Goal: Task Accomplishment & Management: Manage account settings

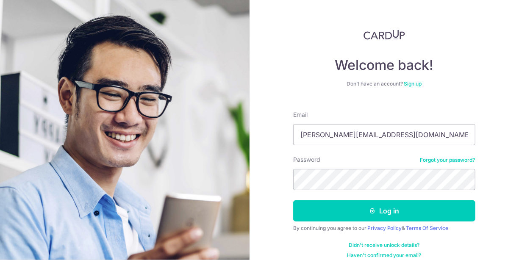
type input "angelia.wong26@gmail.com"
click at [293, 200] on button "Log in" at bounding box center [384, 210] width 182 height 21
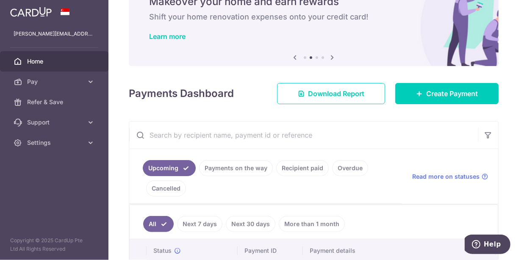
scroll to position [56, 0]
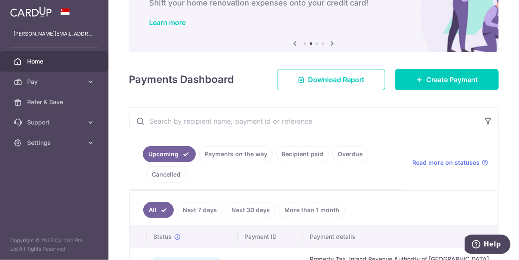
click at [233, 152] on link "Payments on the way" at bounding box center [236, 154] width 74 height 16
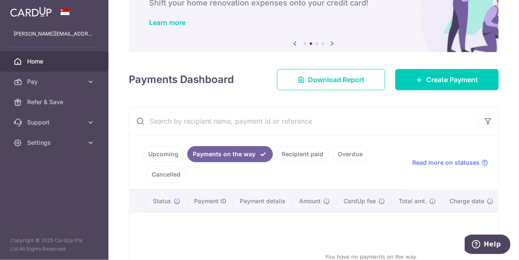
click at [310, 155] on link "Recipient paid" at bounding box center [302, 154] width 52 height 16
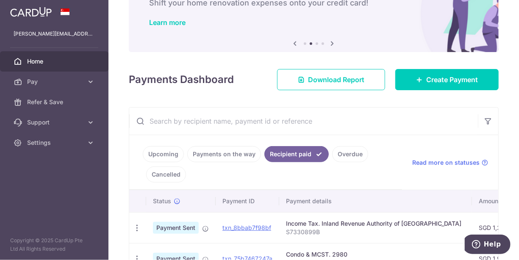
click at [342, 153] on link "Overdue" at bounding box center [350, 154] width 36 height 16
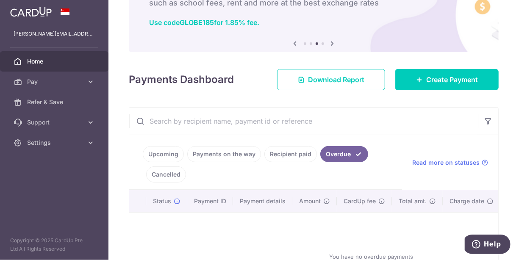
click at [217, 153] on link "Payments on the way" at bounding box center [224, 154] width 74 height 16
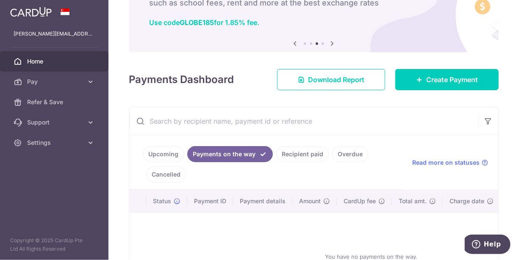
click at [160, 157] on link "Upcoming" at bounding box center [163, 154] width 41 height 16
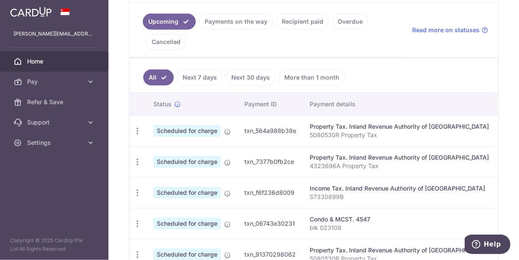
scroll to position [19, 0]
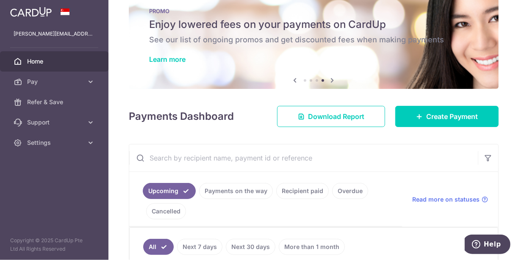
click at [296, 191] on link "Recipient paid" at bounding box center [302, 191] width 52 height 16
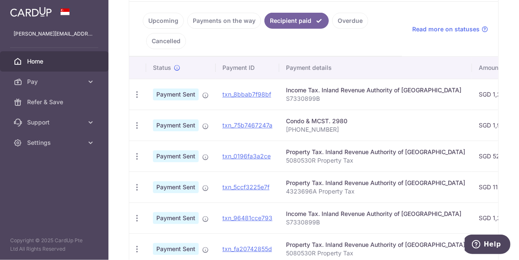
scroll to position [133, 0]
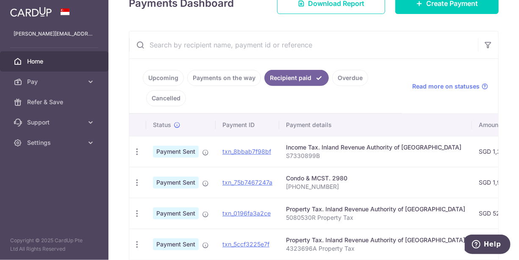
click at [164, 75] on link "Upcoming" at bounding box center [163, 78] width 41 height 16
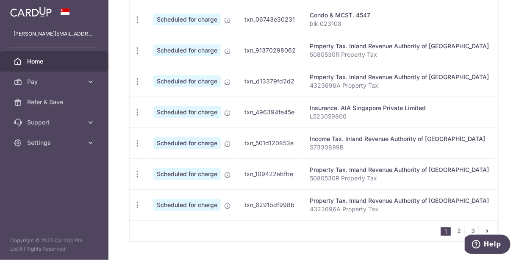
scroll to position [415, 0]
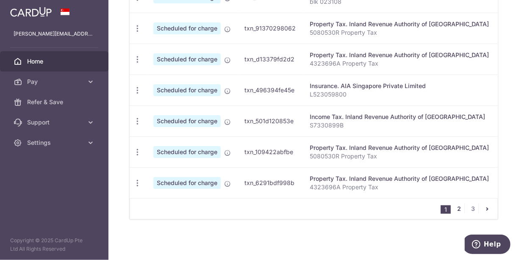
click at [454, 207] on link "2" at bounding box center [459, 209] width 10 height 10
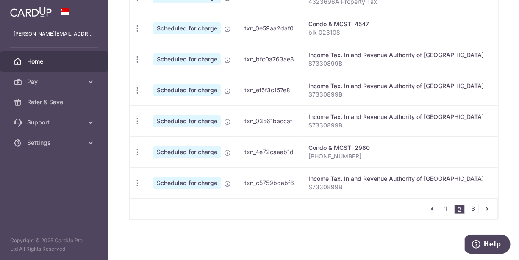
click at [471, 206] on link "3" at bounding box center [473, 209] width 10 height 10
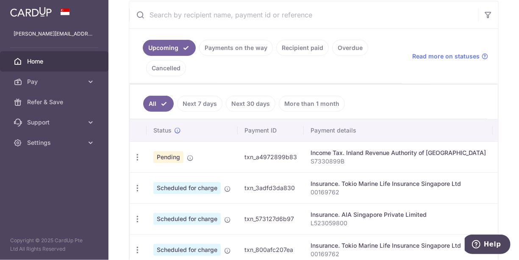
scroll to position [203, 0]
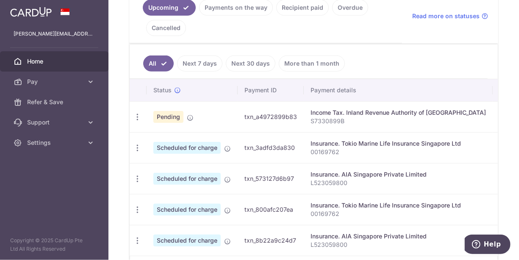
click at [309, 252] on td "Insurance. AIA Singapore Private Limited L523059800" at bounding box center [398, 240] width 189 height 31
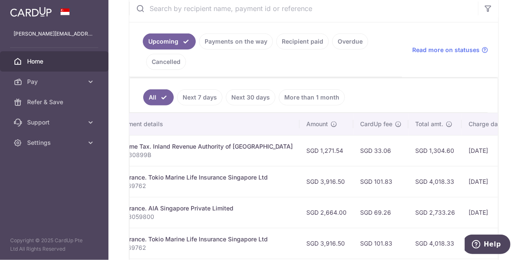
scroll to position [169, 0]
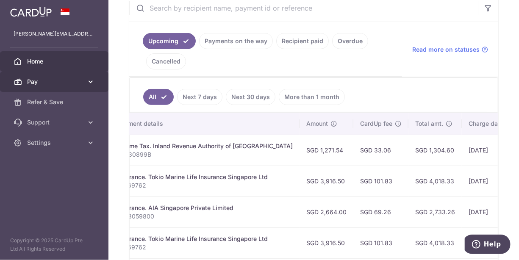
click at [86, 82] on link "Pay" at bounding box center [54, 82] width 108 height 20
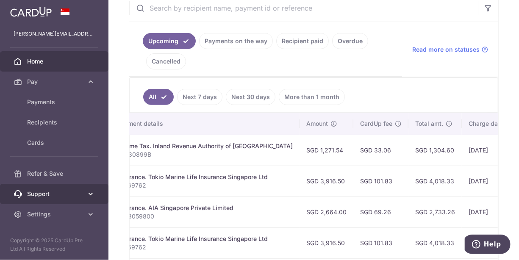
click at [96, 193] on link "Support" at bounding box center [54, 194] width 108 height 20
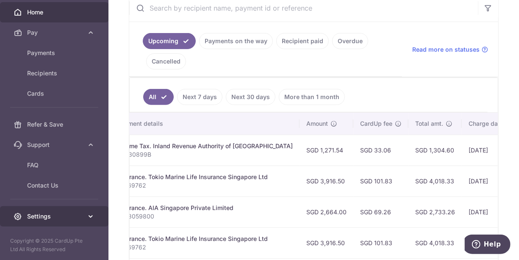
click at [87, 218] on icon at bounding box center [90, 216] width 8 height 8
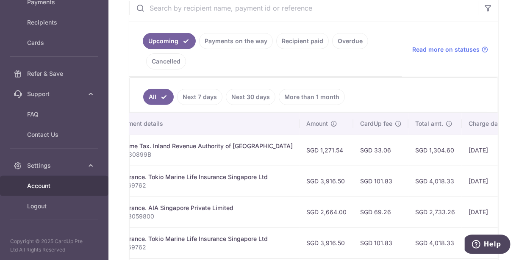
scroll to position [0, 0]
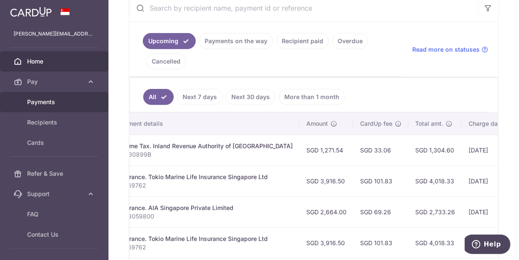
click at [50, 102] on span "Payments" at bounding box center [55, 102] width 56 height 8
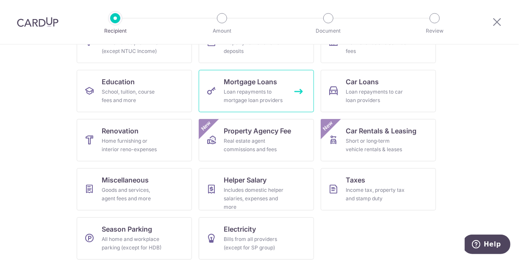
scroll to position [119, 0]
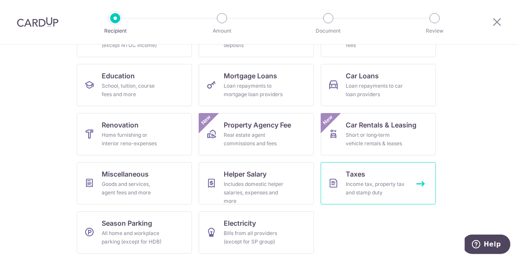
click at [375, 183] on div "Income tax, property tax and stamp duty" at bounding box center [376, 188] width 61 height 17
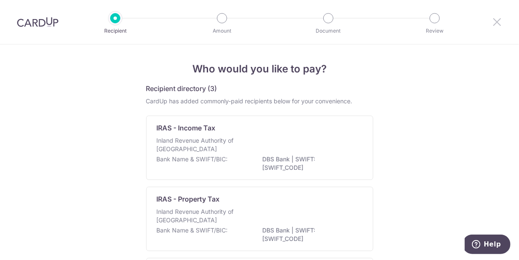
click at [497, 22] on icon at bounding box center [497, 22] width 10 height 11
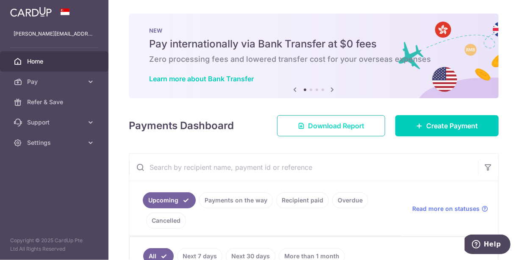
click at [343, 126] on span "Download Report" at bounding box center [336, 126] width 56 height 10
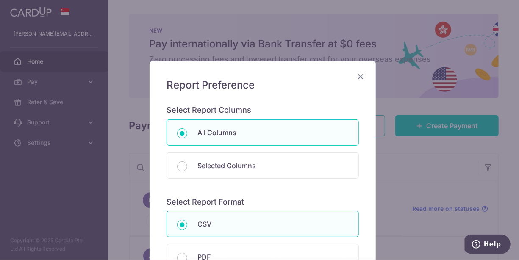
click at [358, 76] on icon "Close" at bounding box center [360, 76] width 10 height 11
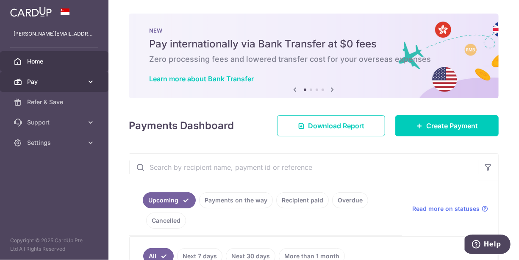
click at [88, 80] on icon at bounding box center [90, 81] width 8 height 8
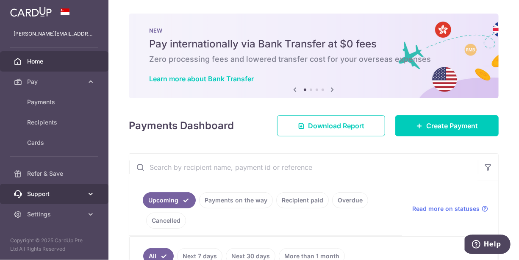
click at [94, 198] on link "Support" at bounding box center [54, 194] width 108 height 20
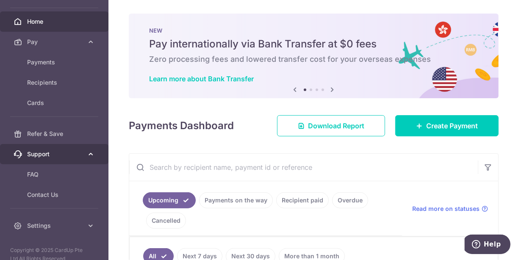
scroll to position [49, 0]
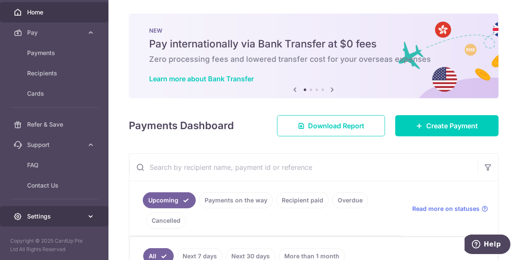
click at [86, 216] on icon at bounding box center [90, 216] width 8 height 8
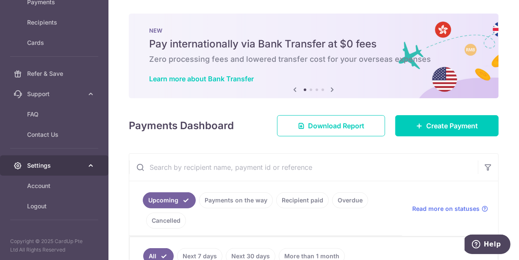
scroll to position [0, 0]
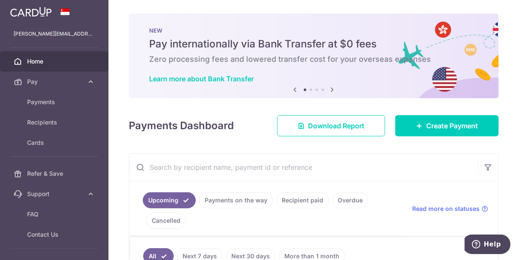
click at [53, 63] on span "Home" at bounding box center [55, 61] width 56 height 8
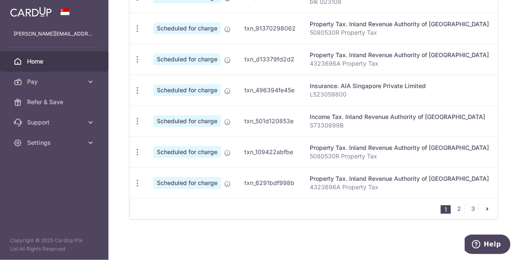
scroll to position [189, 0]
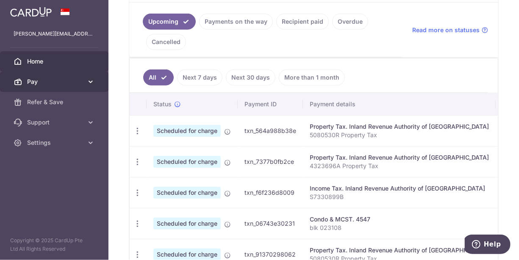
click at [89, 83] on icon at bounding box center [90, 81] width 8 height 8
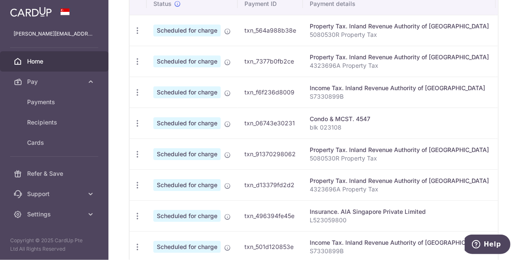
scroll to position [415, 0]
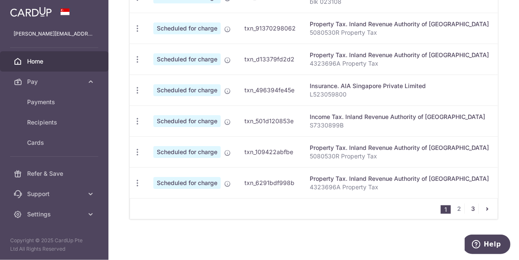
click at [469, 208] on link "3" at bounding box center [473, 209] width 10 height 10
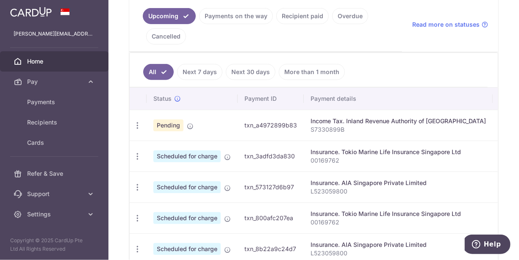
scroll to position [203, 0]
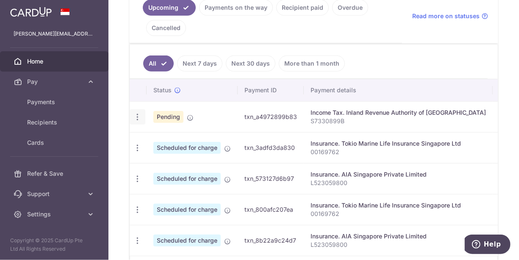
click at [139, 116] on icon "button" at bounding box center [137, 117] width 9 height 9
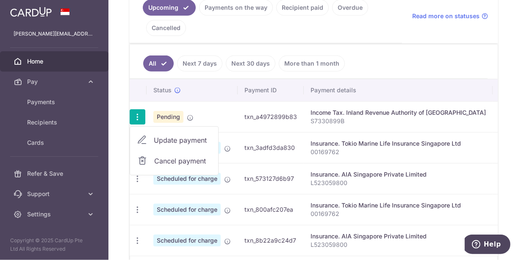
click at [225, 113] on td "Pending" at bounding box center [191, 116] width 91 height 31
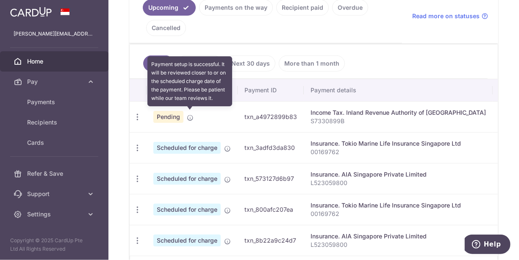
click at [189, 115] on icon at bounding box center [190, 117] width 7 height 7
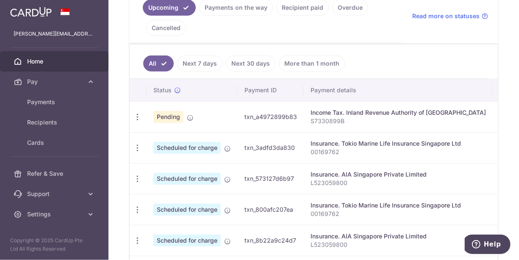
click at [171, 115] on span "Pending" at bounding box center [168, 117] width 30 height 12
click at [196, 112] on td "Pending" at bounding box center [191, 116] width 91 height 31
click at [171, 114] on span "Pending" at bounding box center [168, 117] width 30 height 12
click at [142, 110] on div "Update payment Cancel payment" at bounding box center [138, 117] width 16 height 16
click at [138, 115] on icon "button" at bounding box center [137, 117] width 9 height 9
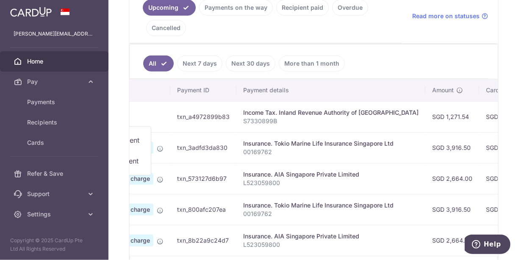
scroll to position [0, 0]
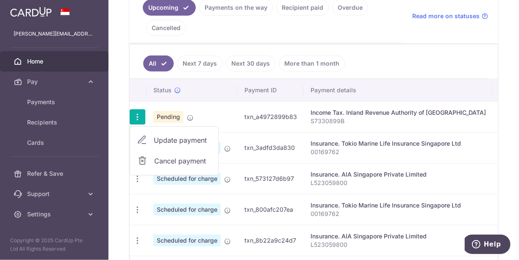
click at [397, 62] on ul "All Next 7 days Next 30 days More than 1 month" at bounding box center [309, 61] width 358 height 34
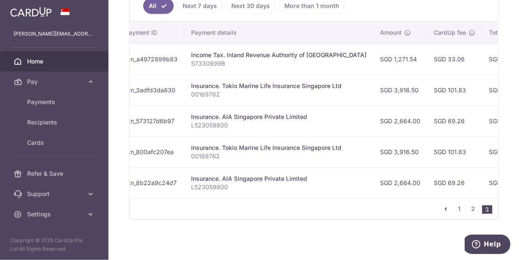
scroll to position [0, 129]
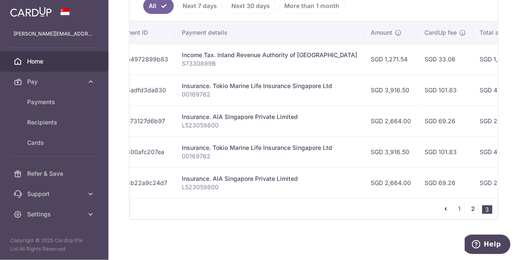
click at [471, 209] on link "2" at bounding box center [473, 209] width 10 height 10
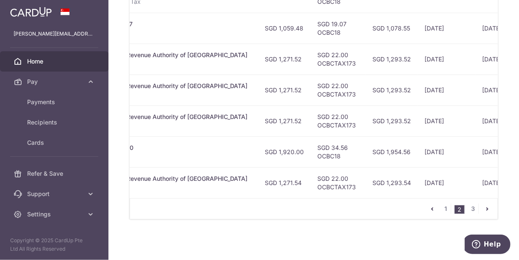
scroll to position [0, 255]
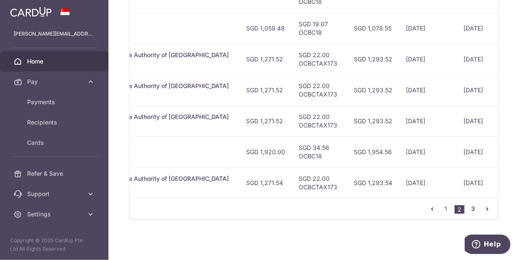
click at [471, 209] on link "3" at bounding box center [473, 209] width 10 height 10
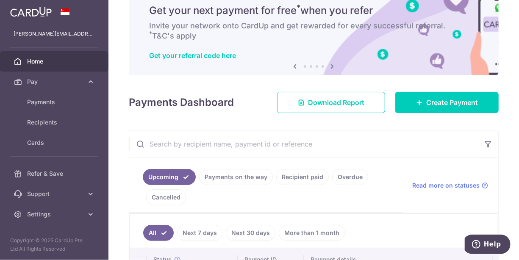
scroll to position [203, 0]
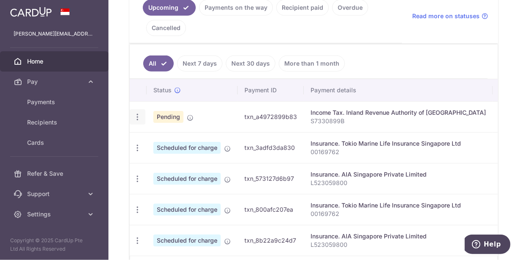
click at [139, 115] on icon "button" at bounding box center [137, 117] width 9 height 9
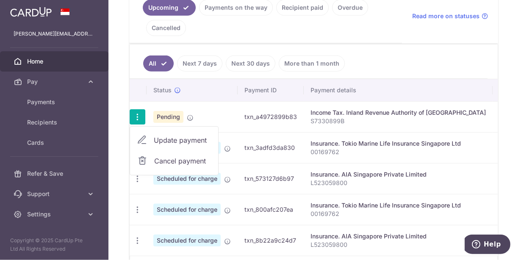
scroll to position [261, 0]
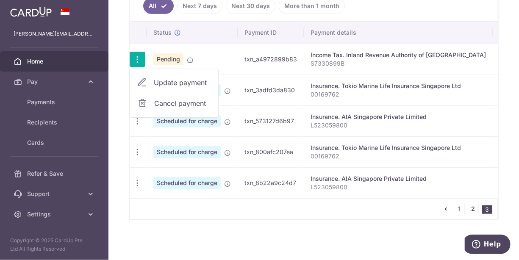
click at [470, 210] on link "2" at bounding box center [473, 209] width 10 height 10
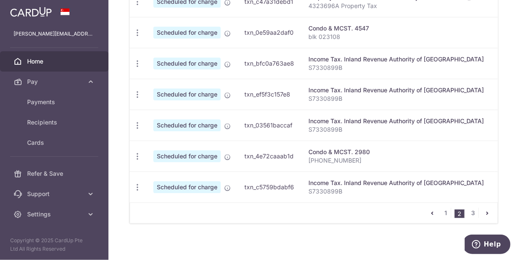
scroll to position [415, 0]
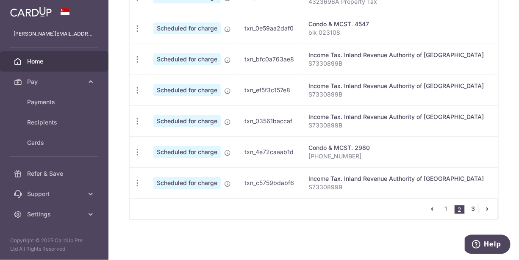
click at [471, 207] on link "3" at bounding box center [473, 209] width 10 height 10
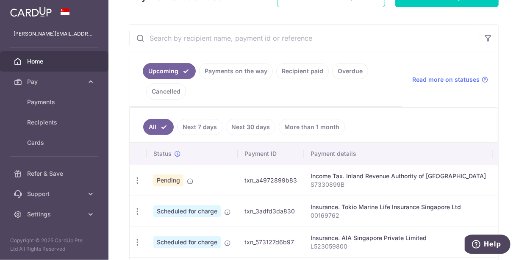
scroll to position [203, 0]
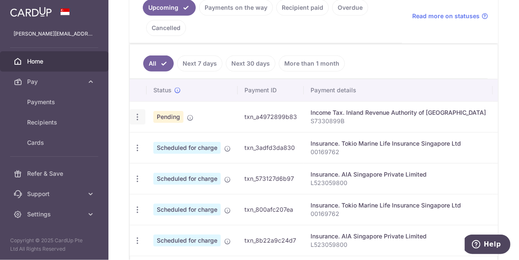
click at [139, 114] on icon "button" at bounding box center [137, 117] width 9 height 9
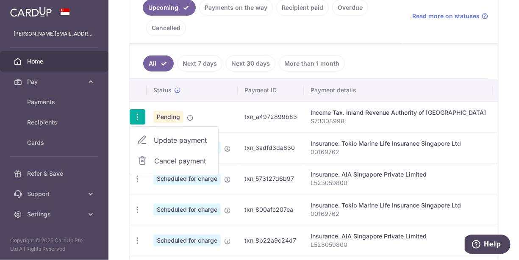
click at [166, 160] on span "Cancel payment" at bounding box center [182, 161] width 57 height 10
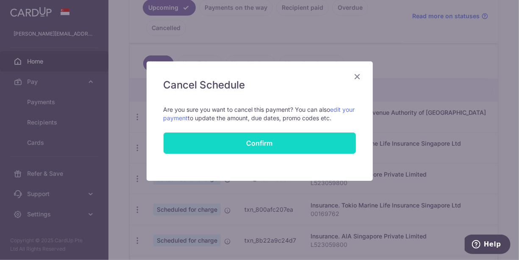
click at [251, 146] on button "Confirm" at bounding box center [259, 143] width 192 height 21
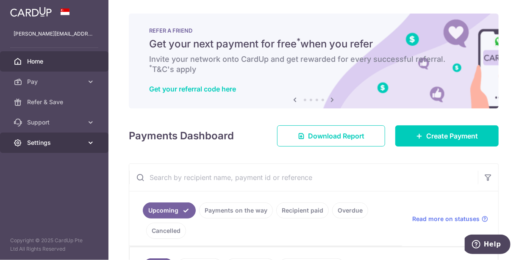
click at [44, 145] on span "Settings" at bounding box center [55, 142] width 56 height 8
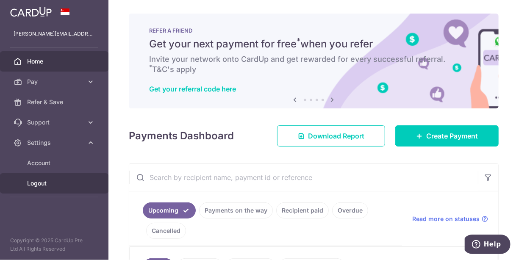
click at [44, 181] on span "Logout" at bounding box center [55, 183] width 56 height 8
